Goal: Task Accomplishment & Management: Complete application form

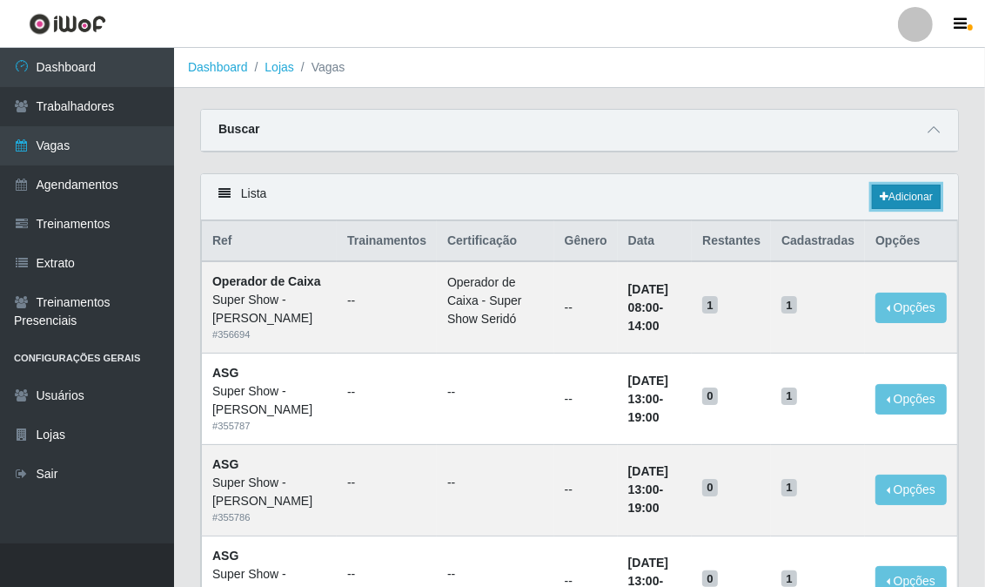
click at [914, 196] on link "Adicionar" at bounding box center [906, 197] width 69 height 24
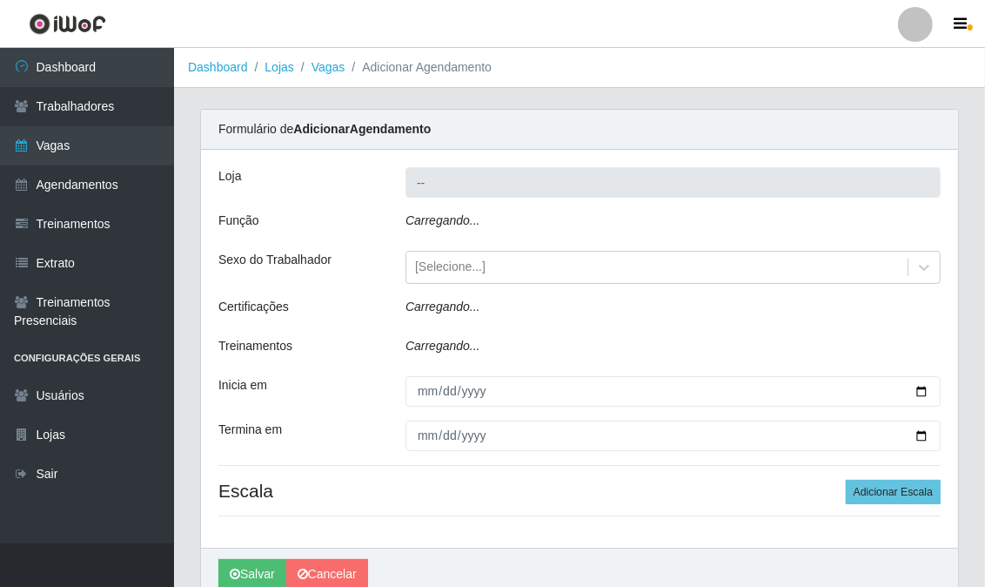
type input "Super Show - [PERSON_NAME]"
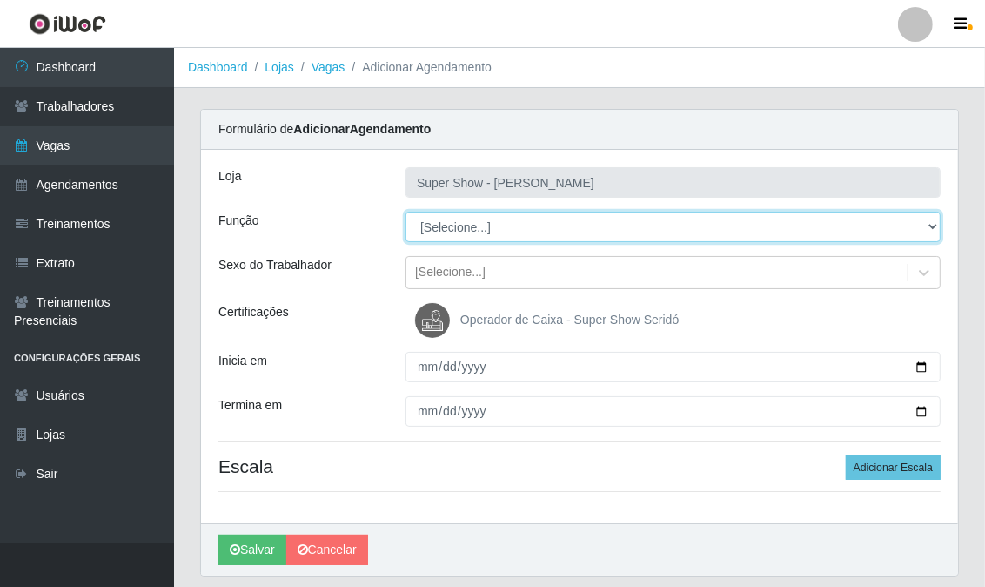
click at [462, 226] on select "[Selecione...] ASG Auxiliar de Depósito Auxiliar de Depósito + Auxiliar de Depó…" at bounding box center [673, 226] width 535 height 30
select select "16"
click at [406, 211] on select "[Selecione...] ASG Auxiliar de Depósito Auxiliar de Depósito + Auxiliar de Depó…" at bounding box center [673, 226] width 535 height 30
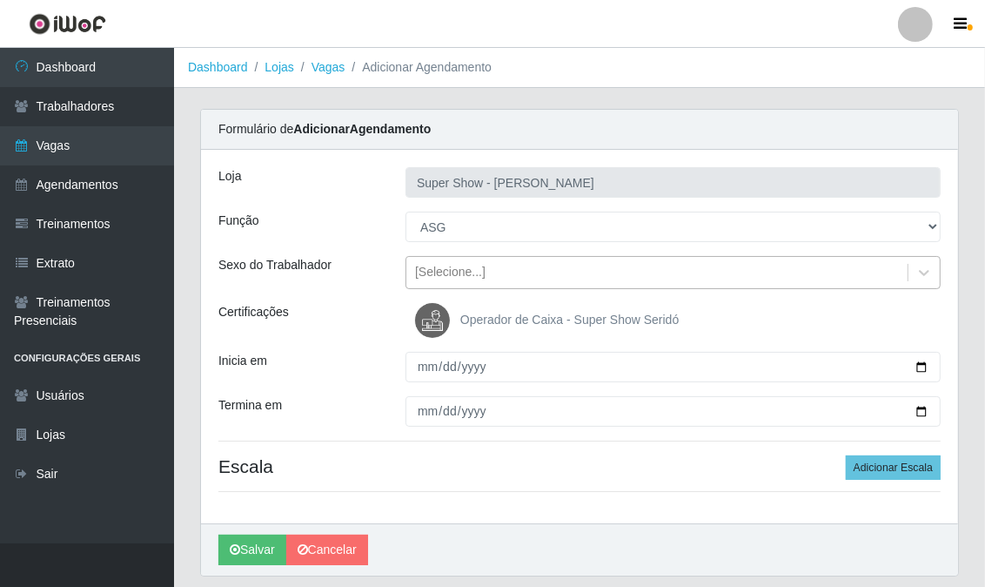
click at [450, 280] on div "[Selecione...]" at bounding box center [450, 273] width 70 height 18
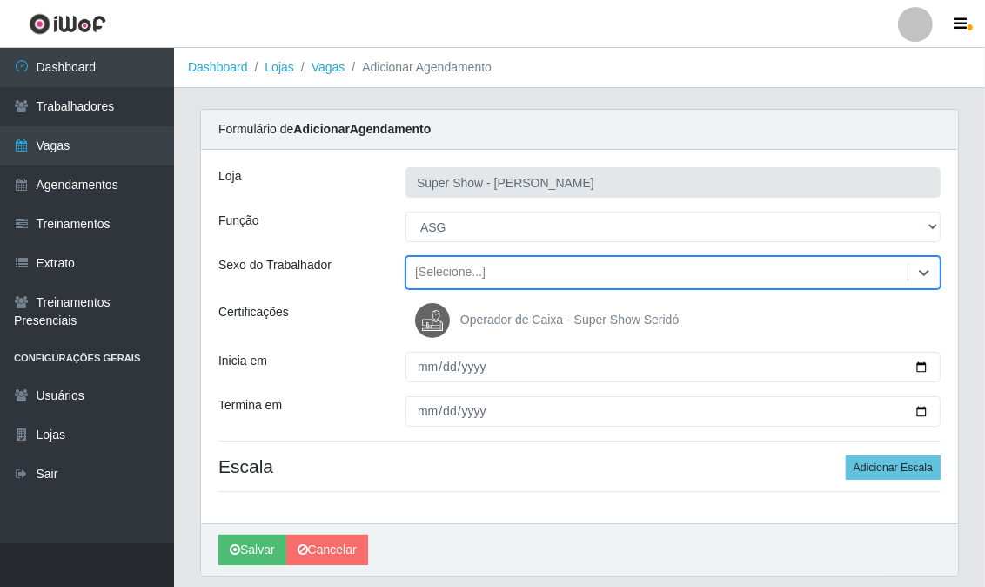
click at [450, 280] on div "[Selecione...]" at bounding box center [450, 273] width 70 height 18
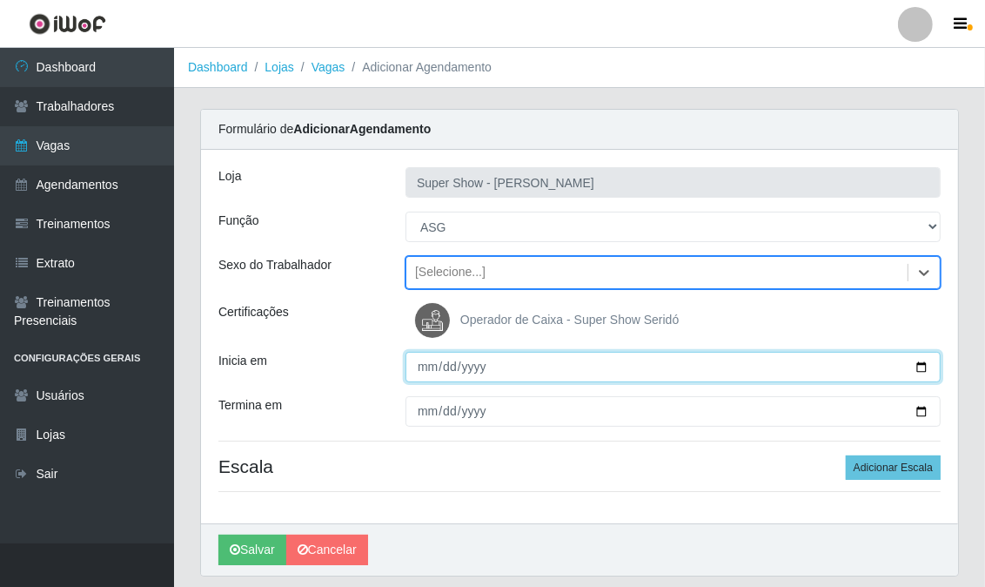
click at [420, 370] on input "Inicia em" at bounding box center [673, 367] width 535 height 30
click at [419, 370] on input "Inicia em" at bounding box center [673, 367] width 535 height 30
click at [419, 367] on input "Inicia em" at bounding box center [673, 367] width 535 height 30
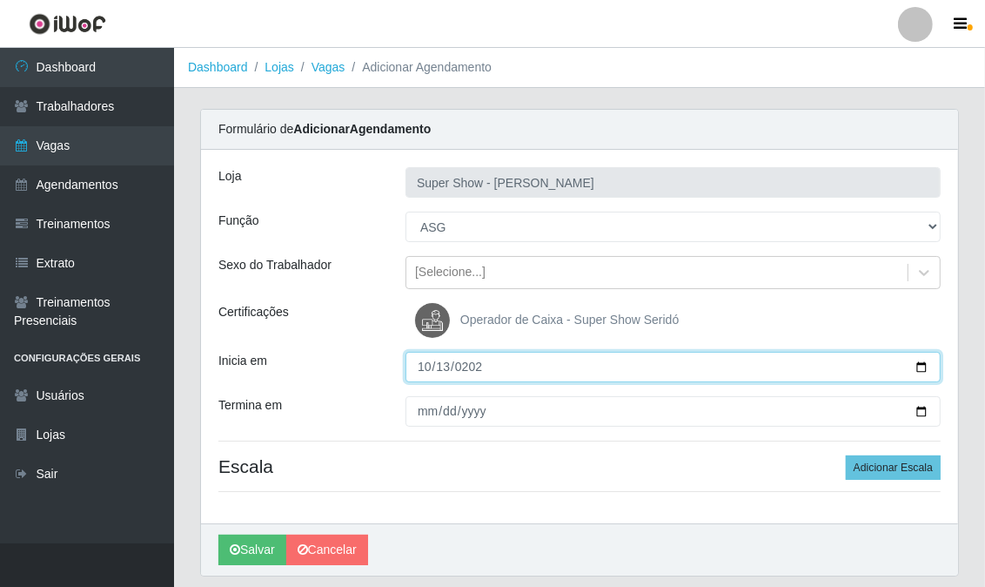
type input "[DATE]"
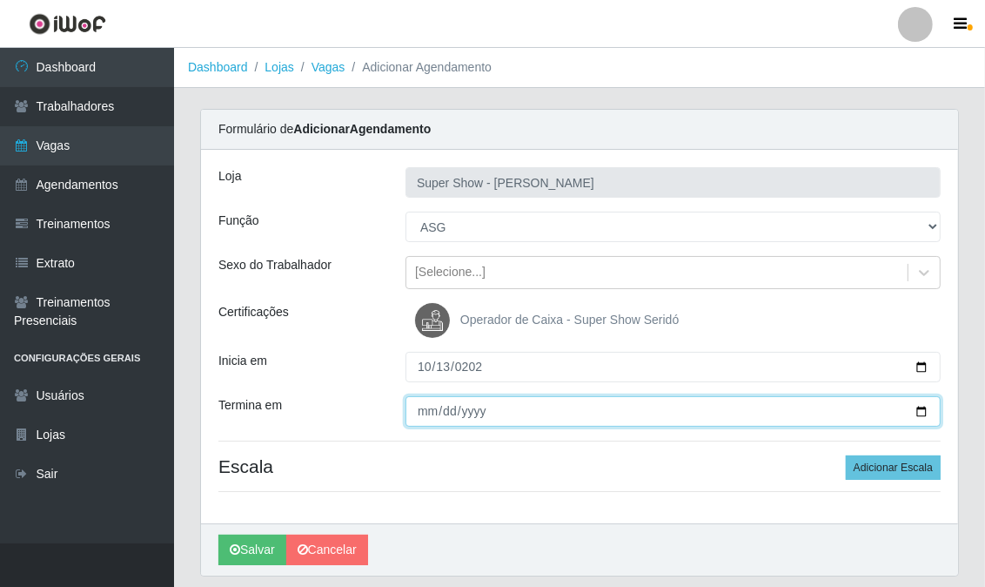
click at [426, 412] on input "Termina em" at bounding box center [673, 411] width 535 height 30
type input "[DATE]"
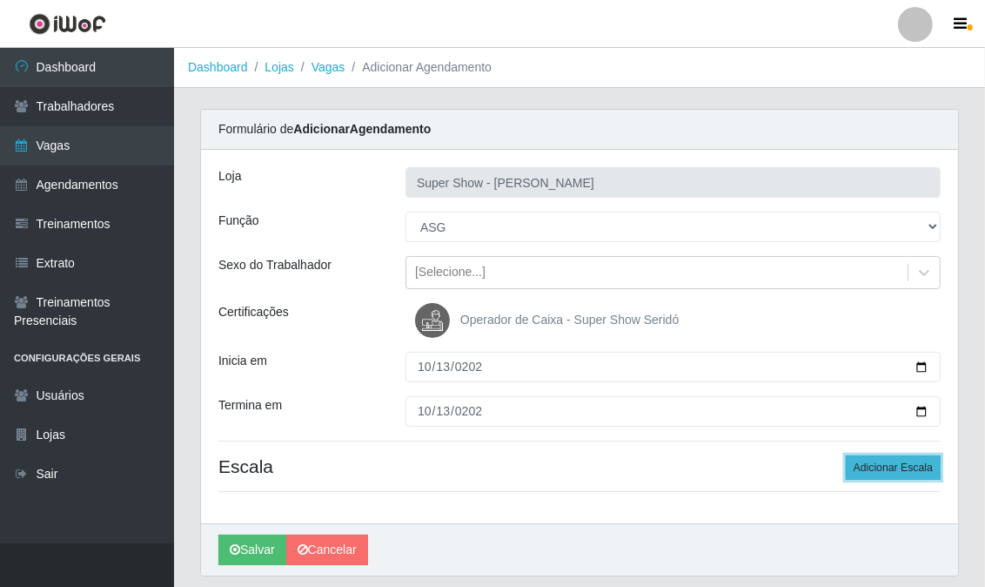
click at [900, 467] on button "Adicionar Escala" at bounding box center [893, 467] width 95 height 24
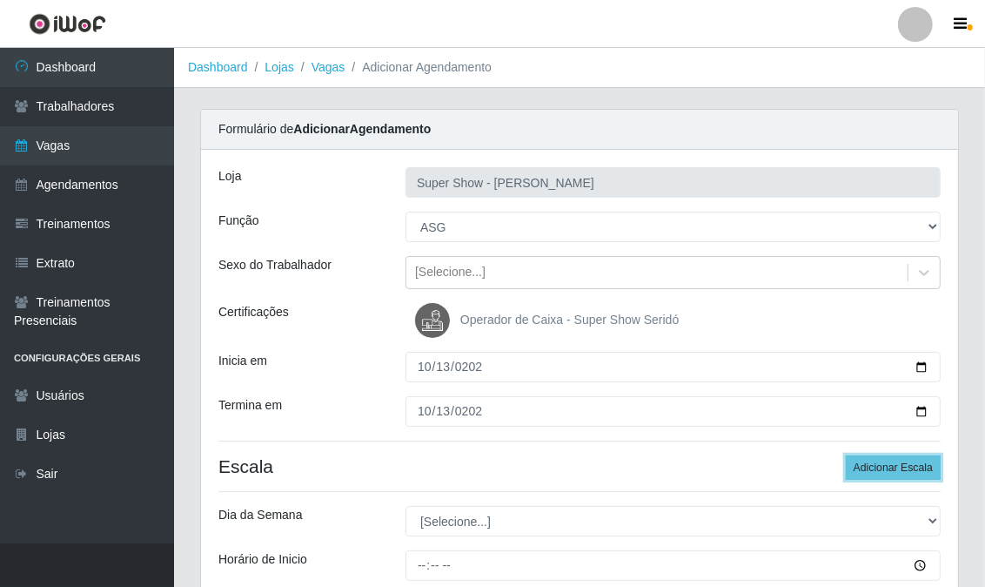
scroll to position [97, 0]
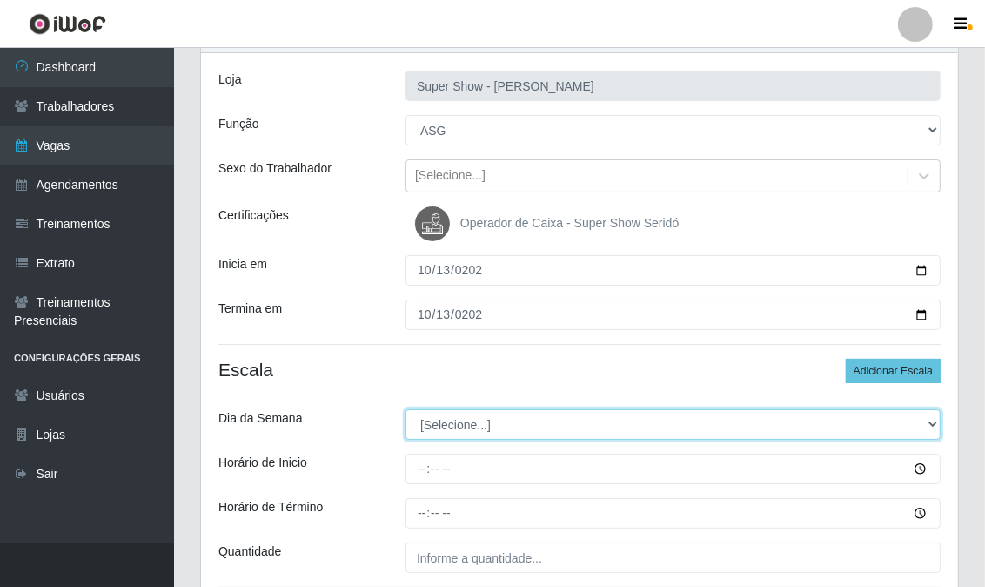
click at [480, 431] on select "[Selecione...] Segunda Terça Quarta Quinta Sexta Sábado Domingo" at bounding box center [673, 424] width 535 height 30
click at [479, 430] on select "[Selecione...] Segunda Terça Quarta Quinta Sexta Sábado Domingo" at bounding box center [673, 424] width 535 height 30
select select "1"
click at [406, 409] on select "[Selecione...] Segunda Terça Quarta Quinta Sexta Sábado Domingo" at bounding box center [673, 424] width 535 height 30
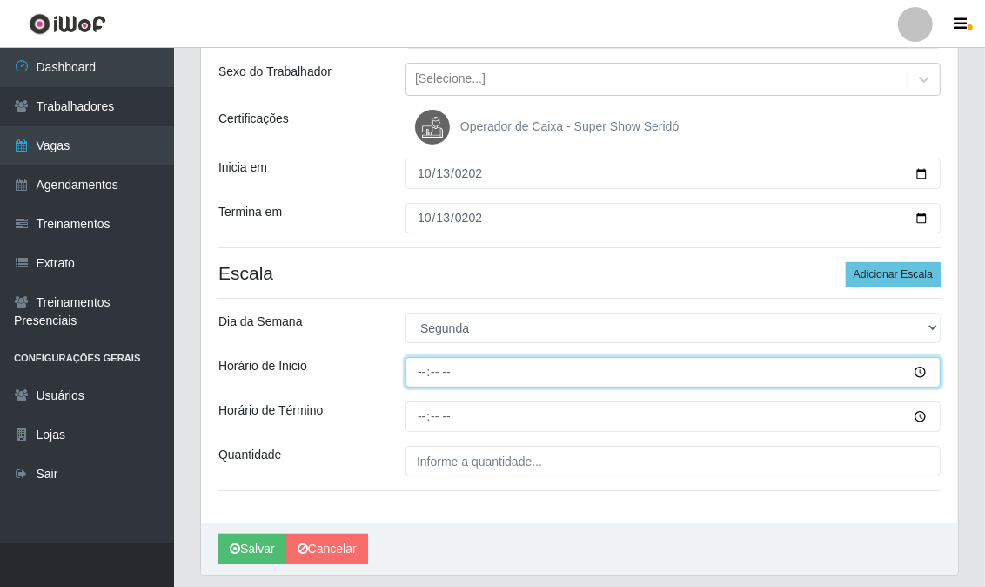
click at [419, 374] on input "Horário de Inicio" at bounding box center [673, 372] width 535 height 30
type input "13:00"
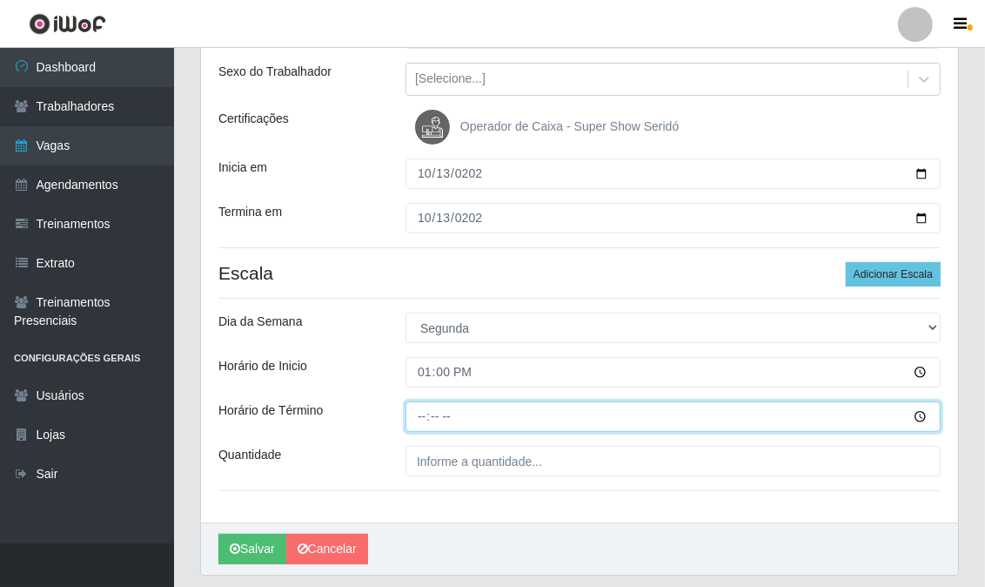
click at [423, 420] on input "Horário de Término" at bounding box center [673, 416] width 535 height 30
type input "19:00"
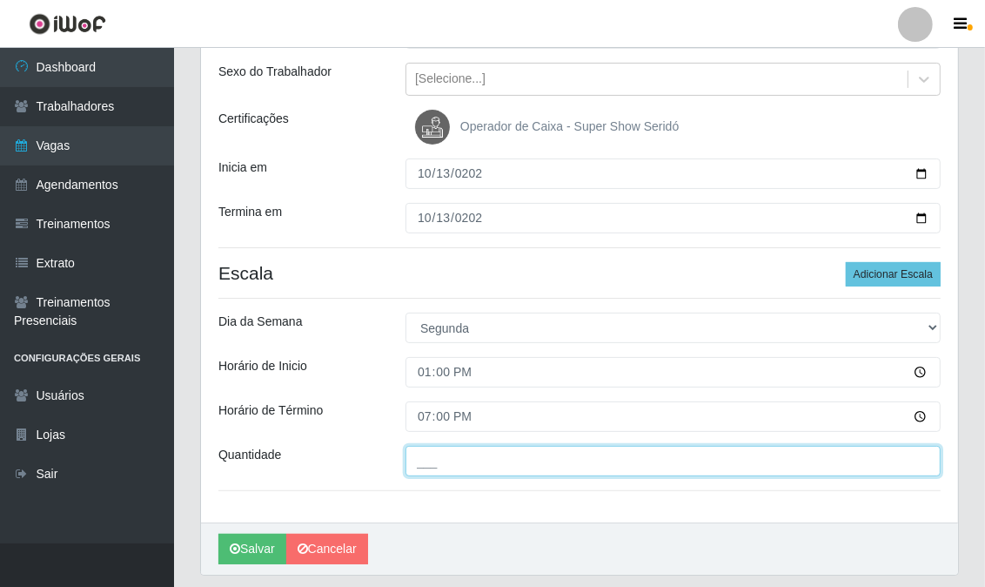
click at [615, 457] on input "___" at bounding box center [673, 461] width 535 height 30
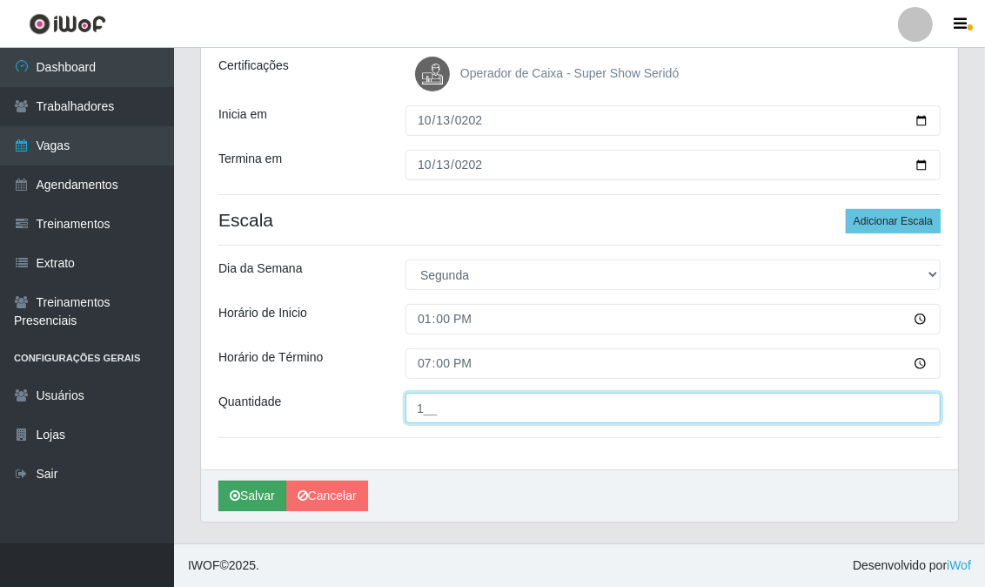
type input "1__"
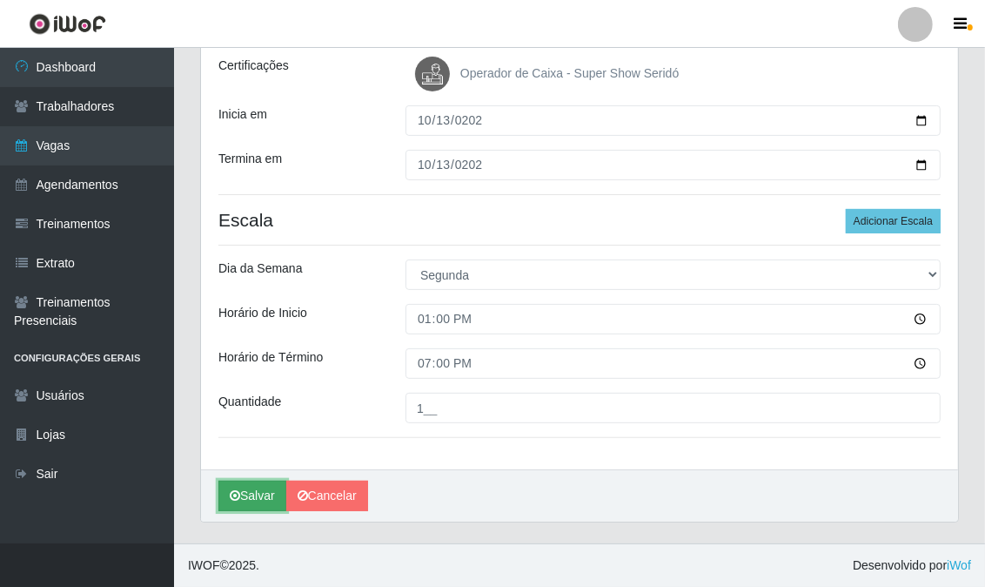
click at [240, 490] on button "Salvar" at bounding box center [252, 495] width 68 height 30
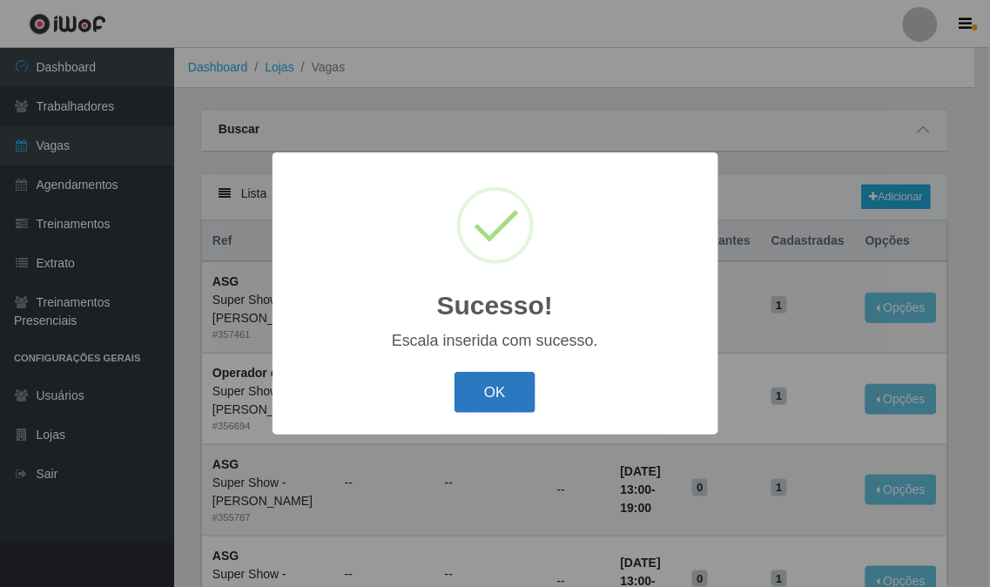
click at [484, 379] on button "OK" at bounding box center [494, 392] width 81 height 41
